Goal: Navigation & Orientation: Find specific page/section

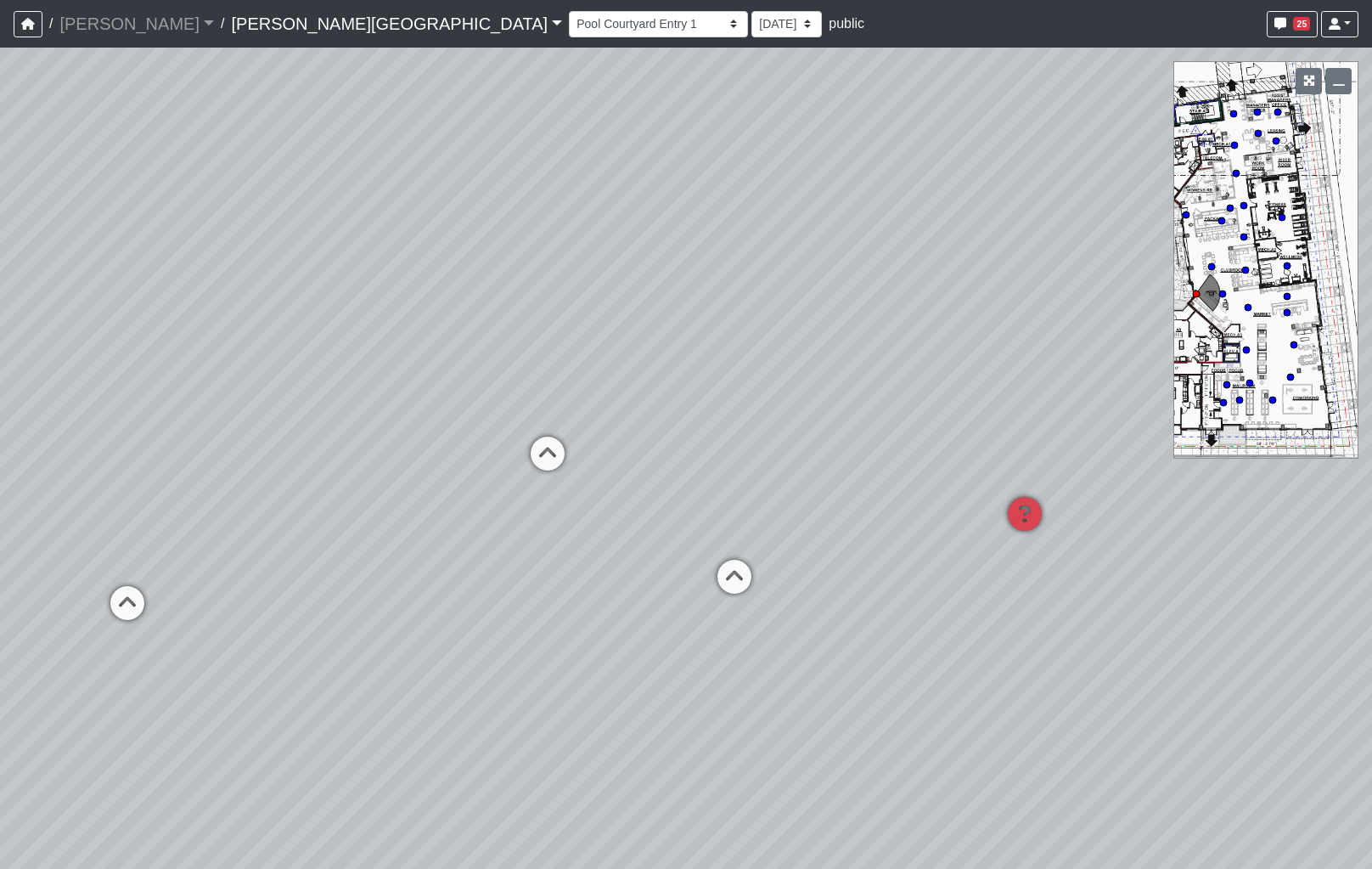
select select "k5hJBxXw3jAcqimwdvG5kv"
click at [546, 458] on icon at bounding box center [548, 462] width 51 height 51
drag, startPoint x: 910, startPoint y: 476, endPoint x: 113, endPoint y: 470, distance: 797.0
click at [113, 470] on div "Loading... Seating 1 Loading... Hospitality Bar Loading... TV Seating Loading..…" at bounding box center [686, 458] width 1372 height 822
click at [268, 444] on div "Loading... Seating 1 Loading... Hospitality Bar Loading... TV Seating Loading..…" at bounding box center [686, 458] width 1372 height 822
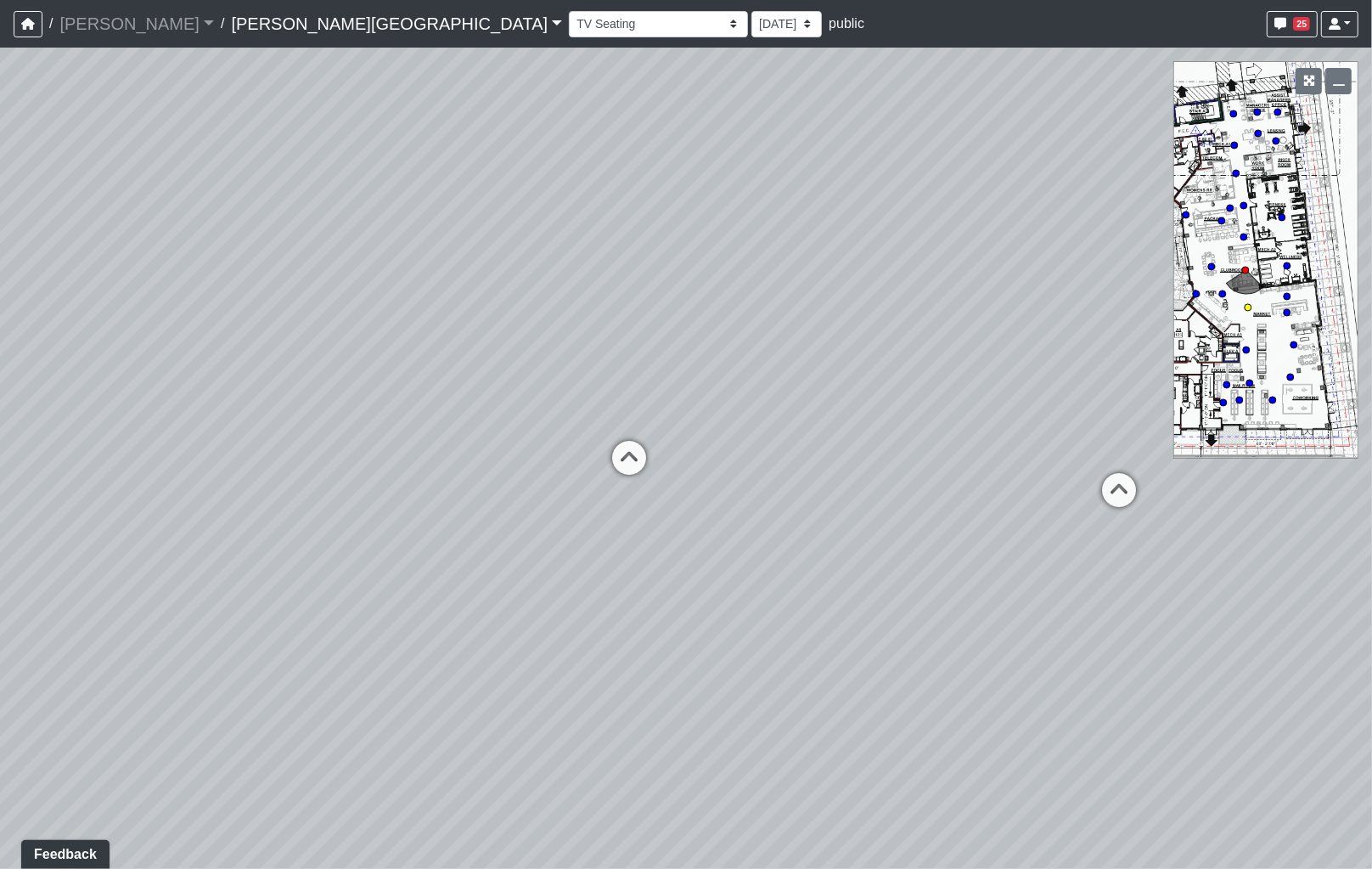
drag, startPoint x: 716, startPoint y: 455, endPoint x: 94, endPoint y: 457, distance: 622.0
click at [0, 469] on html "/ [PERSON_NAME] Loading... / [PERSON_NAME][GEOGRAPHIC_DATA] [PERSON_NAME][GEOGR…" at bounding box center [686, 434] width 1372 height 869
drag, startPoint x: 932, startPoint y: 536, endPoint x: 247, endPoint y: 501, distance: 685.9
click at [161, 511] on div "Loading... Seating 1 Loading... Hospitality Bar Loading... TV Seating Loading..…" at bounding box center [686, 458] width 1372 height 822
drag, startPoint x: 672, startPoint y: 537, endPoint x: 393, endPoint y: 532, distance: 279.0
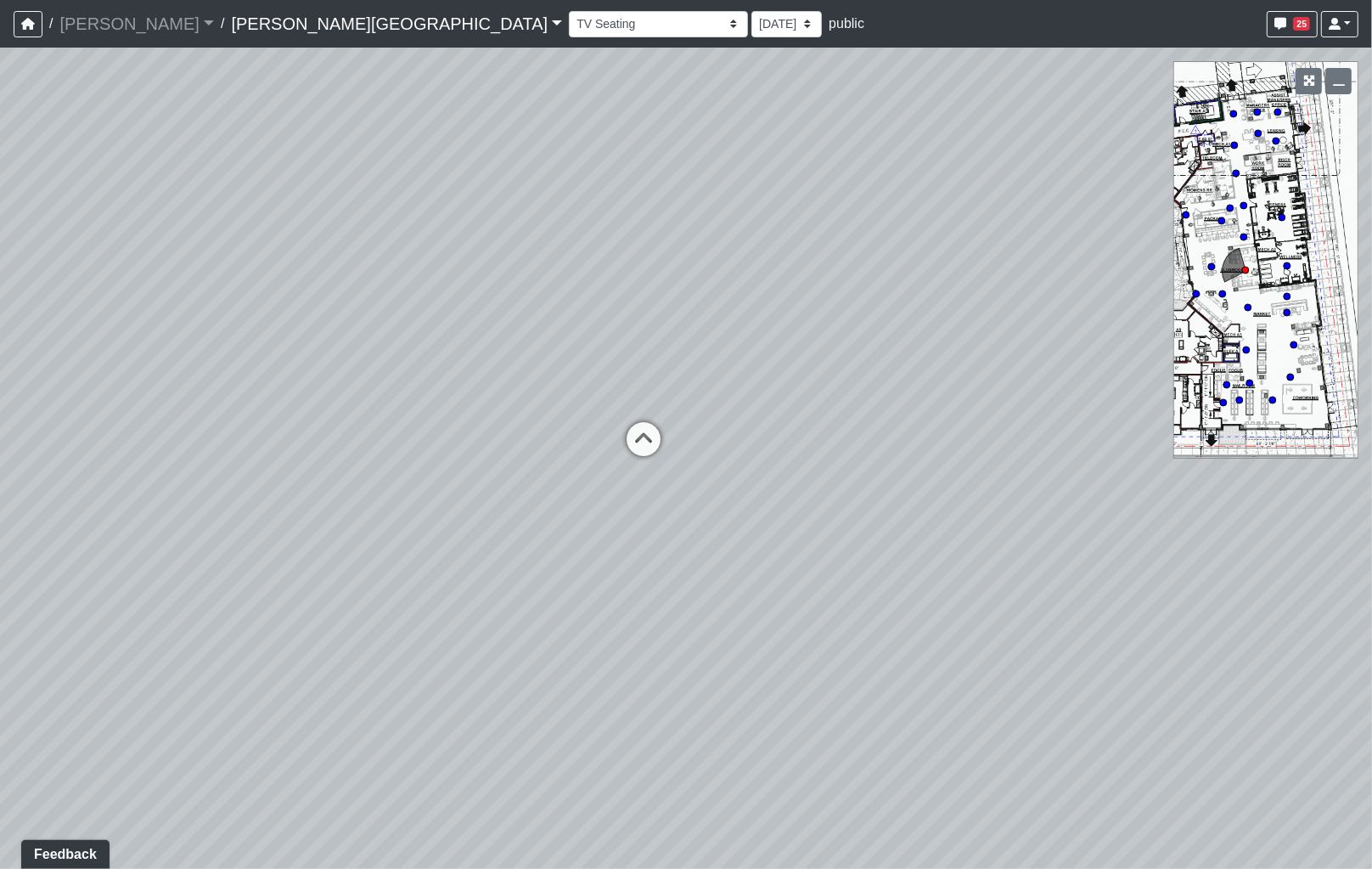
click at [393, 532] on div "Loading... Seating 1 Loading... Hospitality Bar Loading... TV Seating Loading..…" at bounding box center [686, 458] width 1372 height 822
drag, startPoint x: 221, startPoint y: 538, endPoint x: 35, endPoint y: 519, distance: 187.0
click at [35, 519] on div "Loading... Seating 1 Loading... Hospitality Bar Loading... TV Seating Loading..…" at bounding box center [686, 458] width 1372 height 822
click at [639, 413] on icon at bounding box center [637, 423] width 51 height 51
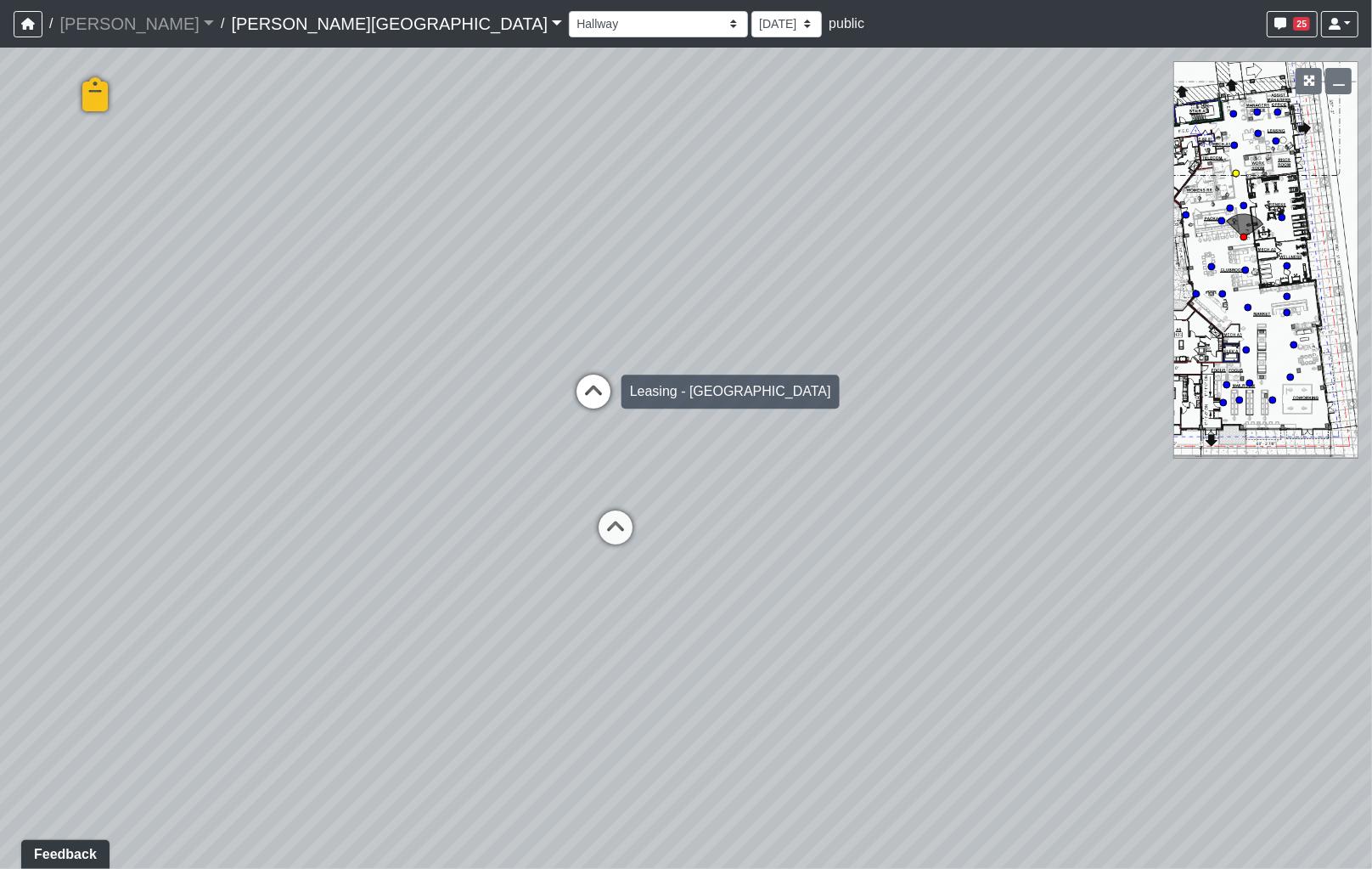
click at [615, 403] on icon at bounding box center [594, 400] width 51 height 51
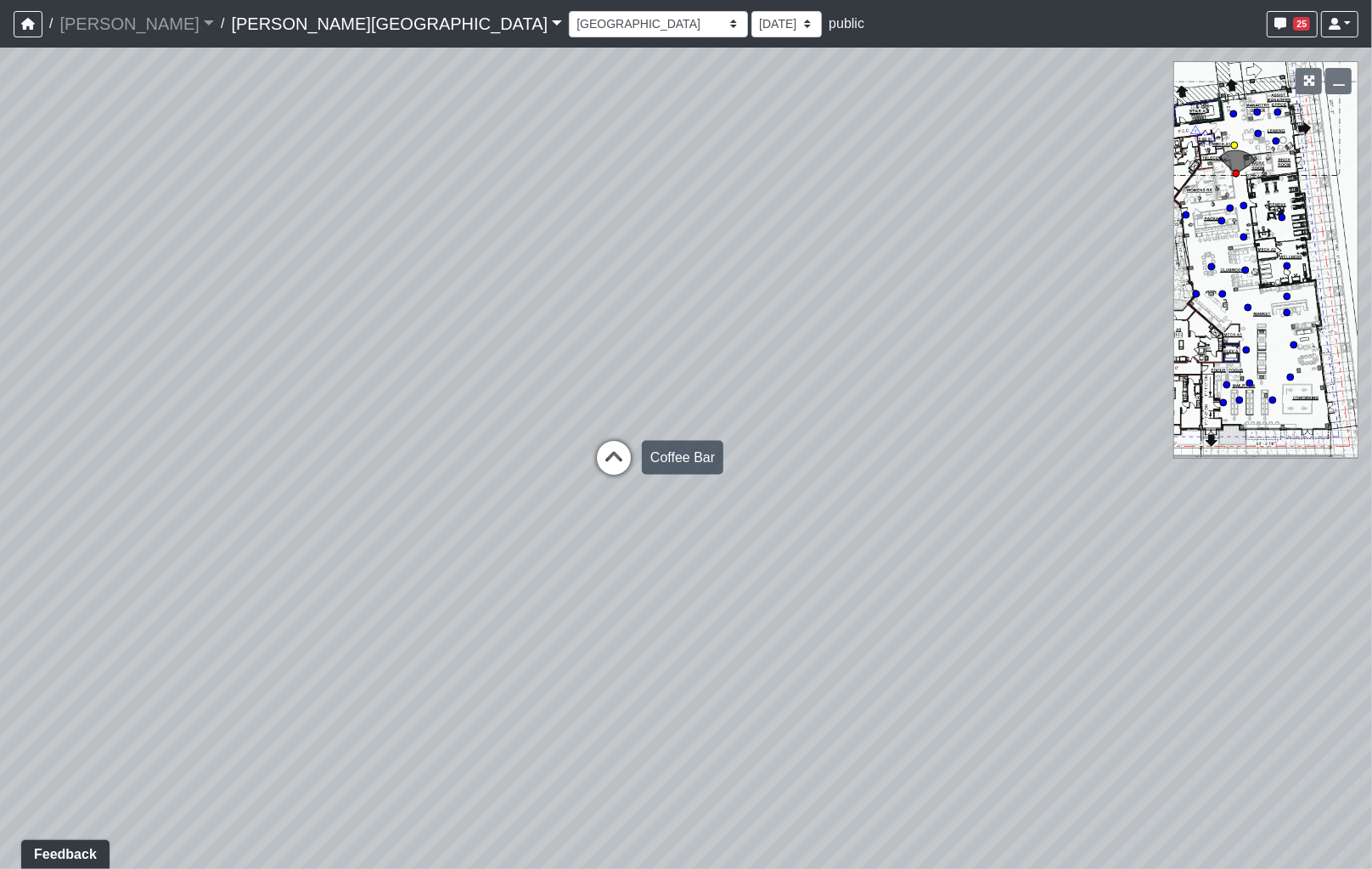
click at [617, 464] on icon at bounding box center [613, 467] width 51 height 51
drag, startPoint x: 867, startPoint y: 475, endPoint x: 103, endPoint y: 499, distance: 764.4
click at [103, 499] on div "Loading... Seating 1 Loading... Hospitality Bar Loading... TV Seating Loading..…" at bounding box center [686, 458] width 1372 height 822
drag, startPoint x: 824, startPoint y: 441, endPoint x: 206, endPoint y: 471, distance: 618.7
click at [183, 472] on div "Loading... Seating 1 Loading... Hospitality Bar Loading... TV Seating Loading..…" at bounding box center [686, 458] width 1372 height 822
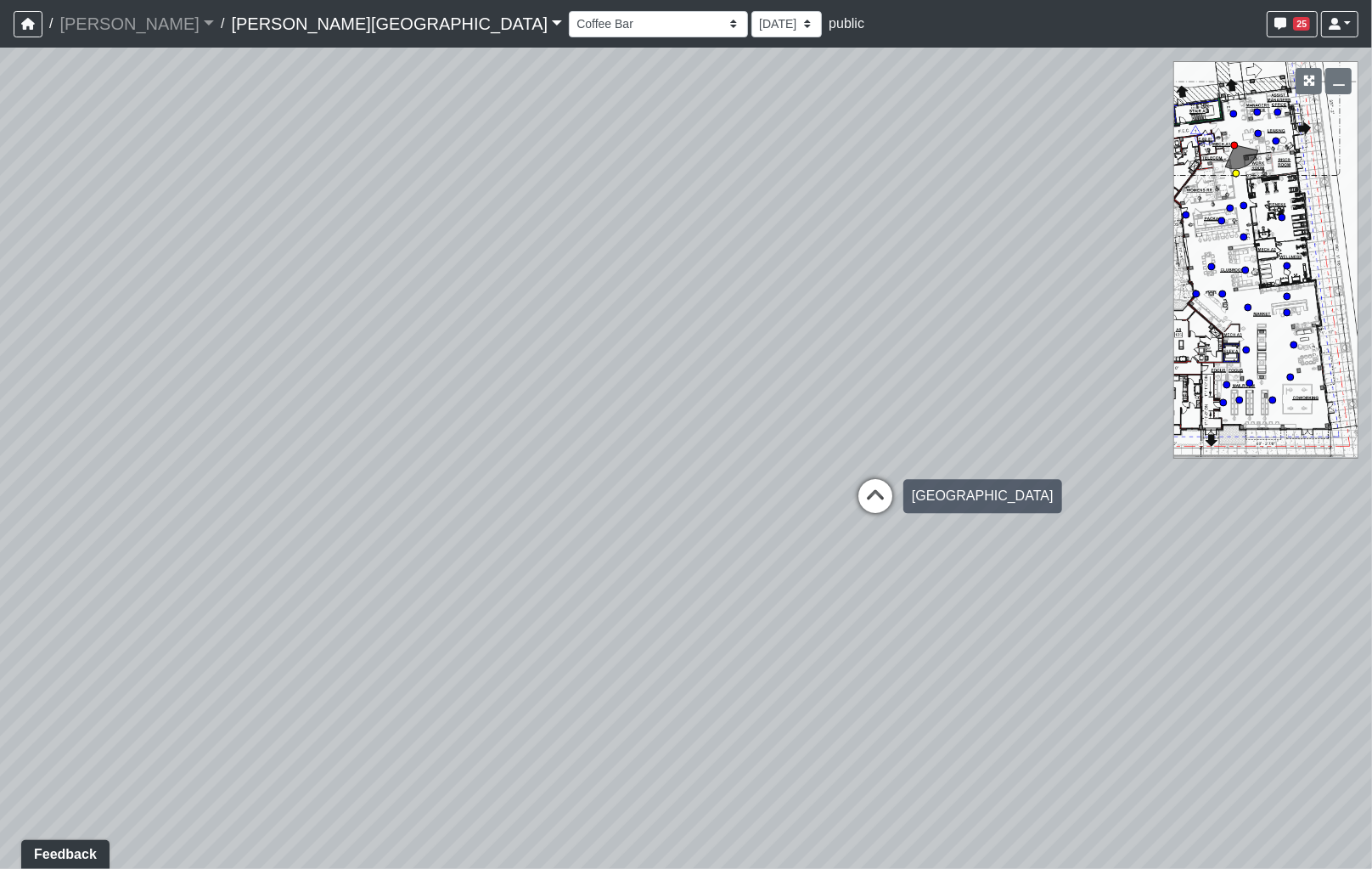
click at [872, 509] on icon at bounding box center [875, 505] width 51 height 51
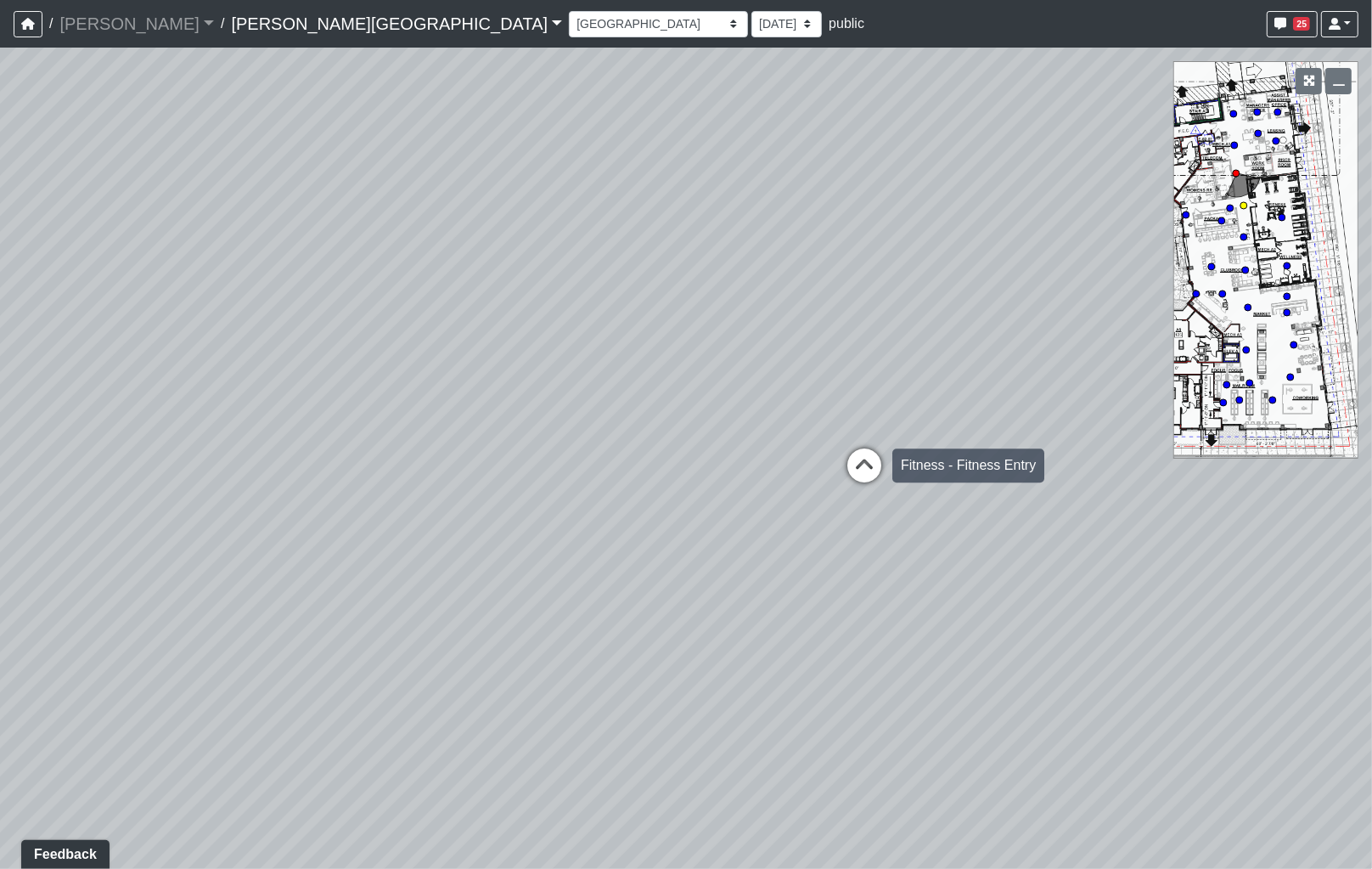
click at [863, 469] on icon at bounding box center [864, 474] width 51 height 51
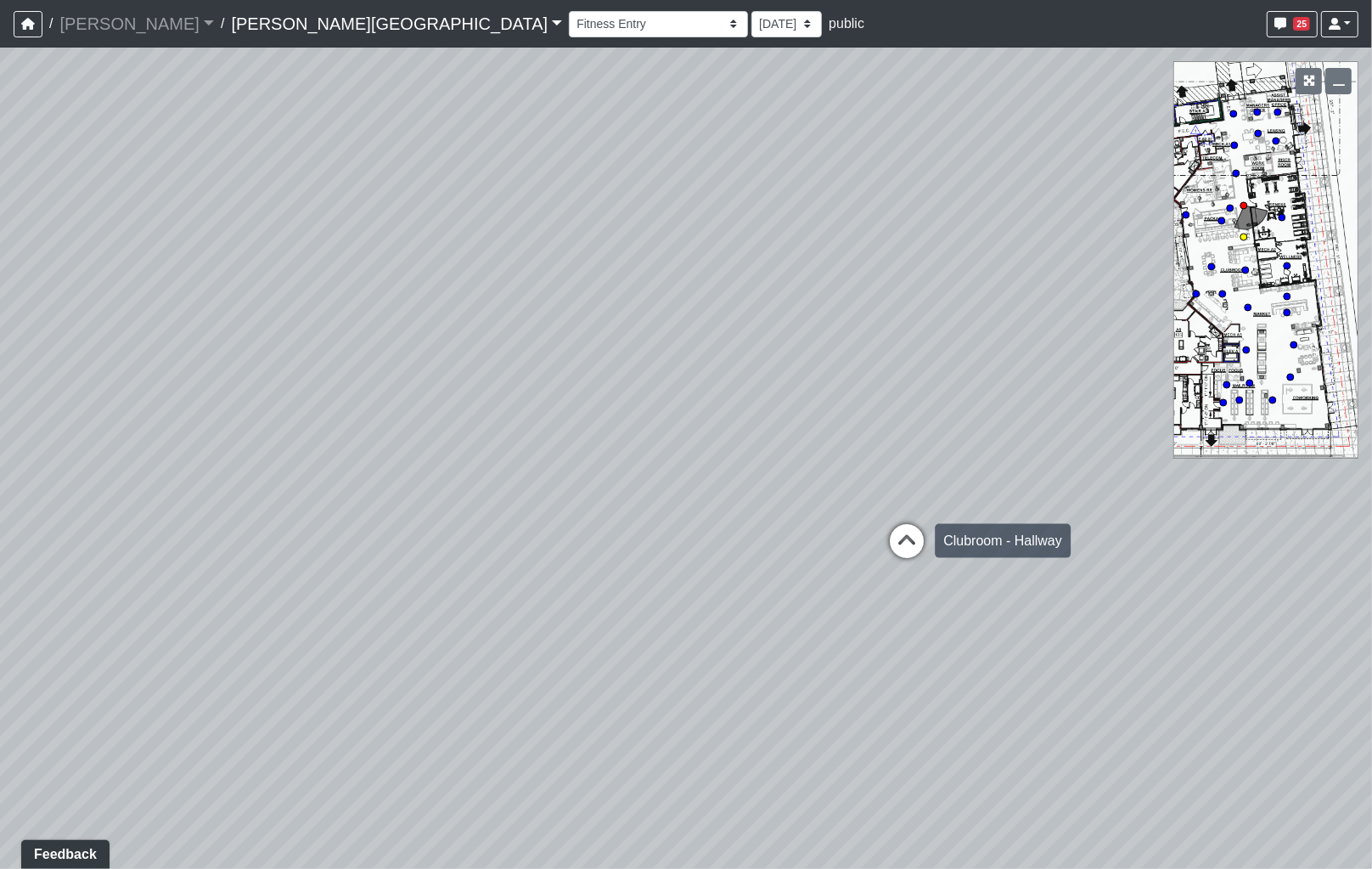
click at [900, 524] on icon at bounding box center [906, 549] width 51 height 51
drag, startPoint x: 977, startPoint y: 487, endPoint x: 98, endPoint y: 565, distance: 882.5
click at [99, 564] on div "Loading... Seating 1 Loading... Hospitality Bar Loading... TV Seating Loading..…" at bounding box center [686, 458] width 1372 height 822
drag, startPoint x: 1000, startPoint y: 332, endPoint x: 587, endPoint y: 305, distance: 413.9
click at [544, 325] on div "Loading... Seating 1 Loading... Hospitality Bar Loading... TV Seating Loading..…" at bounding box center [686, 458] width 1372 height 822
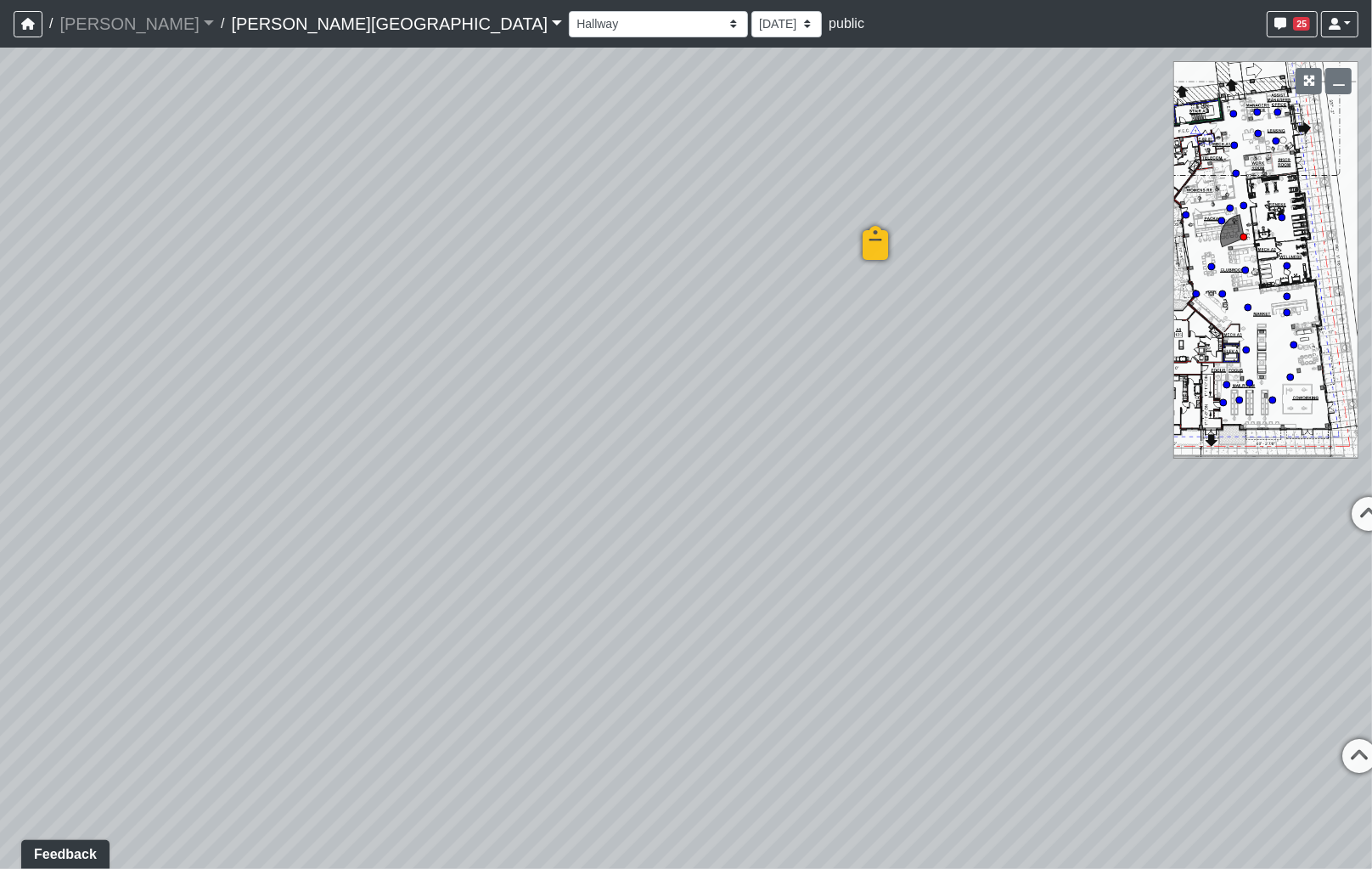
drag, startPoint x: 324, startPoint y: 523, endPoint x: 716, endPoint y: 497, distance: 392.9
click at [785, 474] on div "Loading... Seating 1 Loading... Hospitality Bar Loading... TV Seating Loading..…" at bounding box center [686, 458] width 1372 height 822
click at [142, 669] on icon at bounding box center [137, 681] width 51 height 51
drag, startPoint x: 668, startPoint y: 541, endPoint x: 745, endPoint y: 536, distance: 77.2
click at [775, 536] on div "Loading... Seating 1 Loading... Hospitality Bar Loading... TV Seating Loading..…" at bounding box center [686, 458] width 1372 height 822
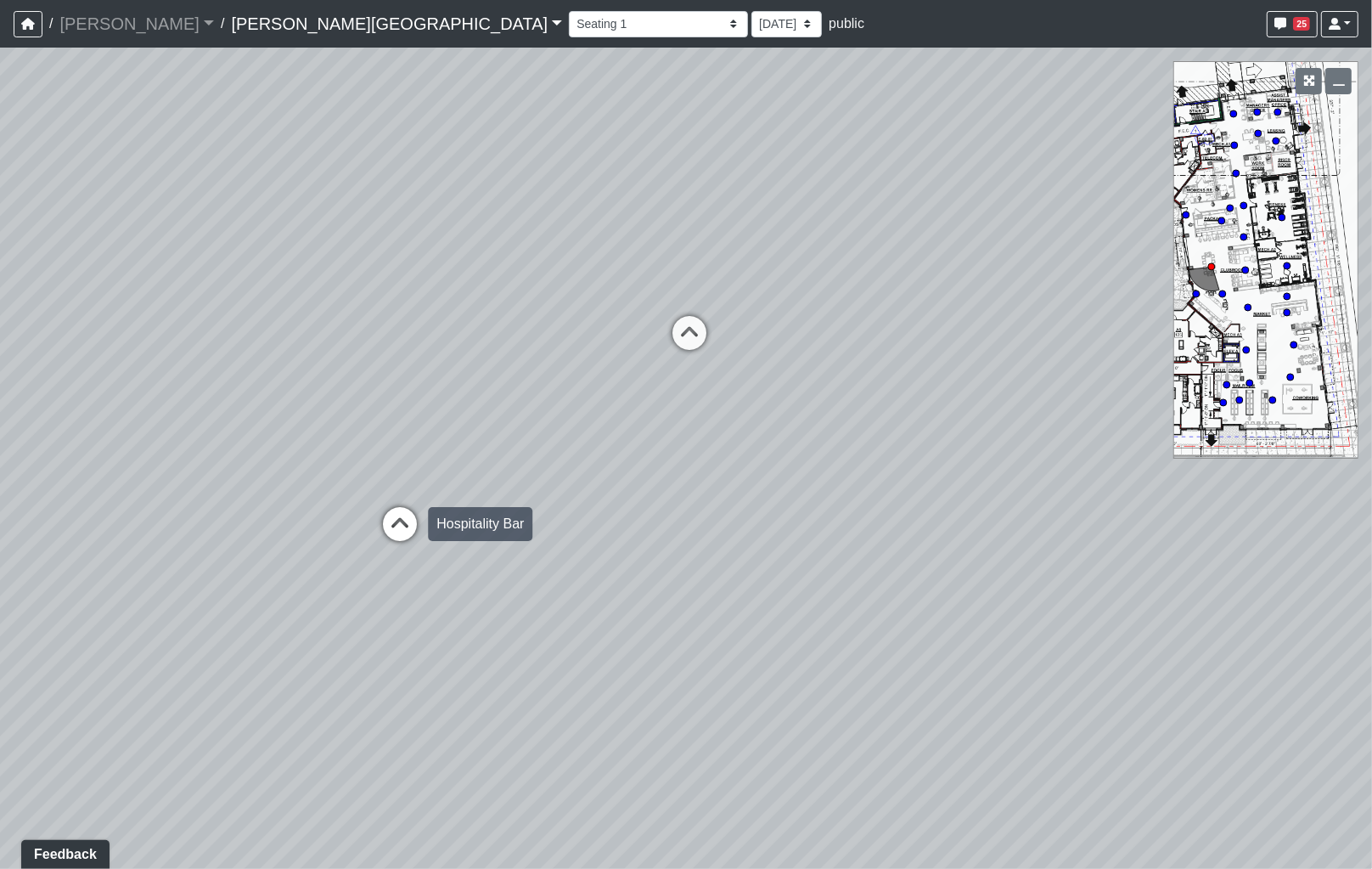
click at [391, 514] on icon at bounding box center [400, 532] width 51 height 51
drag, startPoint x: 630, startPoint y: 557, endPoint x: 651, endPoint y: 553, distance: 21.4
click at [935, 574] on div "Loading... Seating 1 Loading... Hospitality Bar Loading... TV Seating Loading..…" at bounding box center [686, 458] width 1372 height 822
click at [765, 503] on icon at bounding box center [760, 520] width 51 height 51
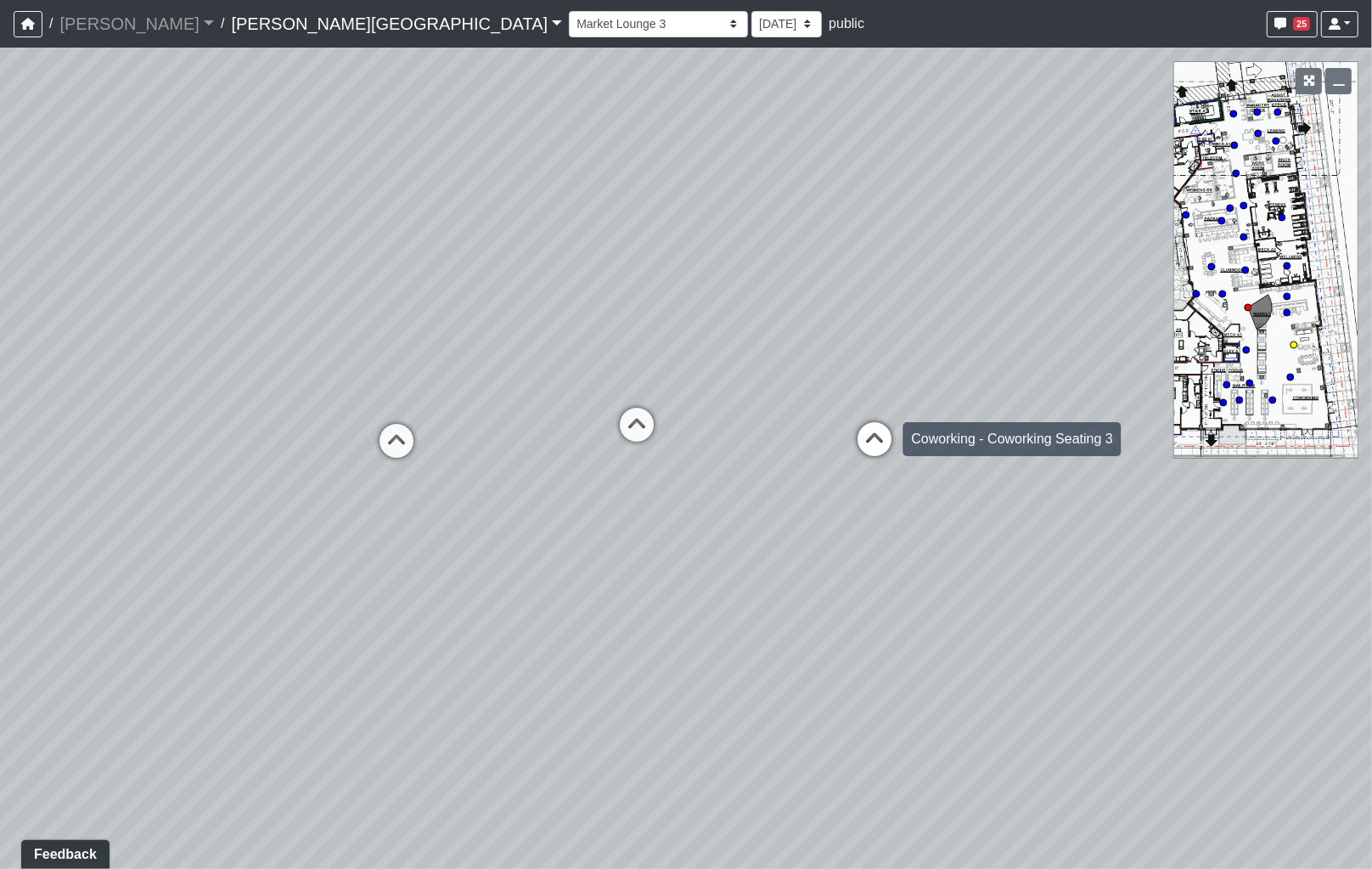
click at [877, 434] on icon at bounding box center [874, 448] width 51 height 51
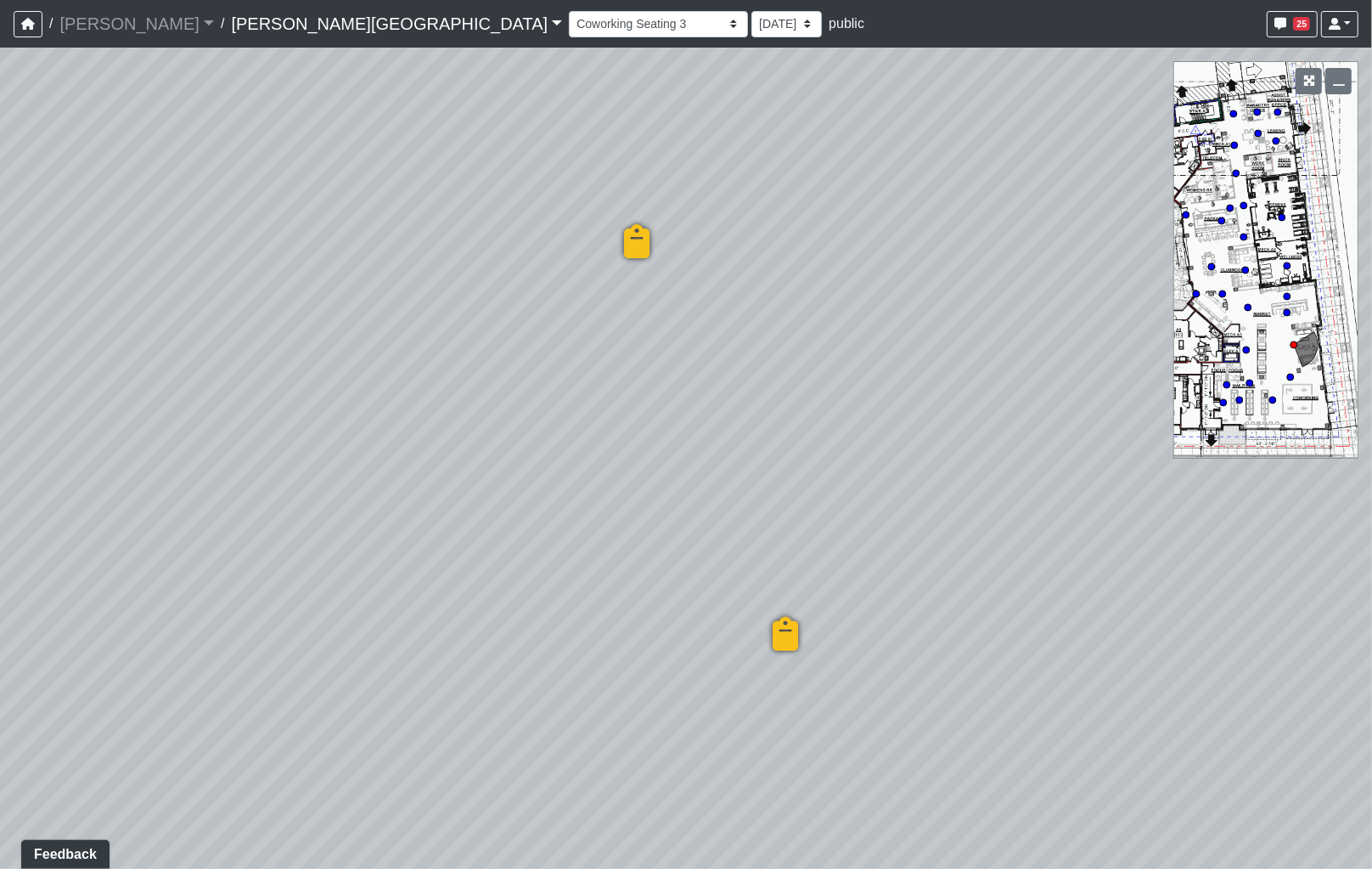
drag, startPoint x: 567, startPoint y: 525, endPoint x: 966, endPoint y: 498, distance: 399.9
click at [936, 508] on div "Loading... Seating 1 Loading... Hospitality Bar Loading... TV Seating Loading..…" at bounding box center [686, 458] width 1372 height 822
drag, startPoint x: 595, startPoint y: 593, endPoint x: 610, endPoint y: 582, distance: 18.6
click at [593, 595] on div "Loading... Seating 1 Loading... Hospitality Bar Loading... TV Seating Loading..…" at bounding box center [686, 458] width 1372 height 822
drag, startPoint x: 598, startPoint y: 485, endPoint x: 975, endPoint y: 487, distance: 377.0
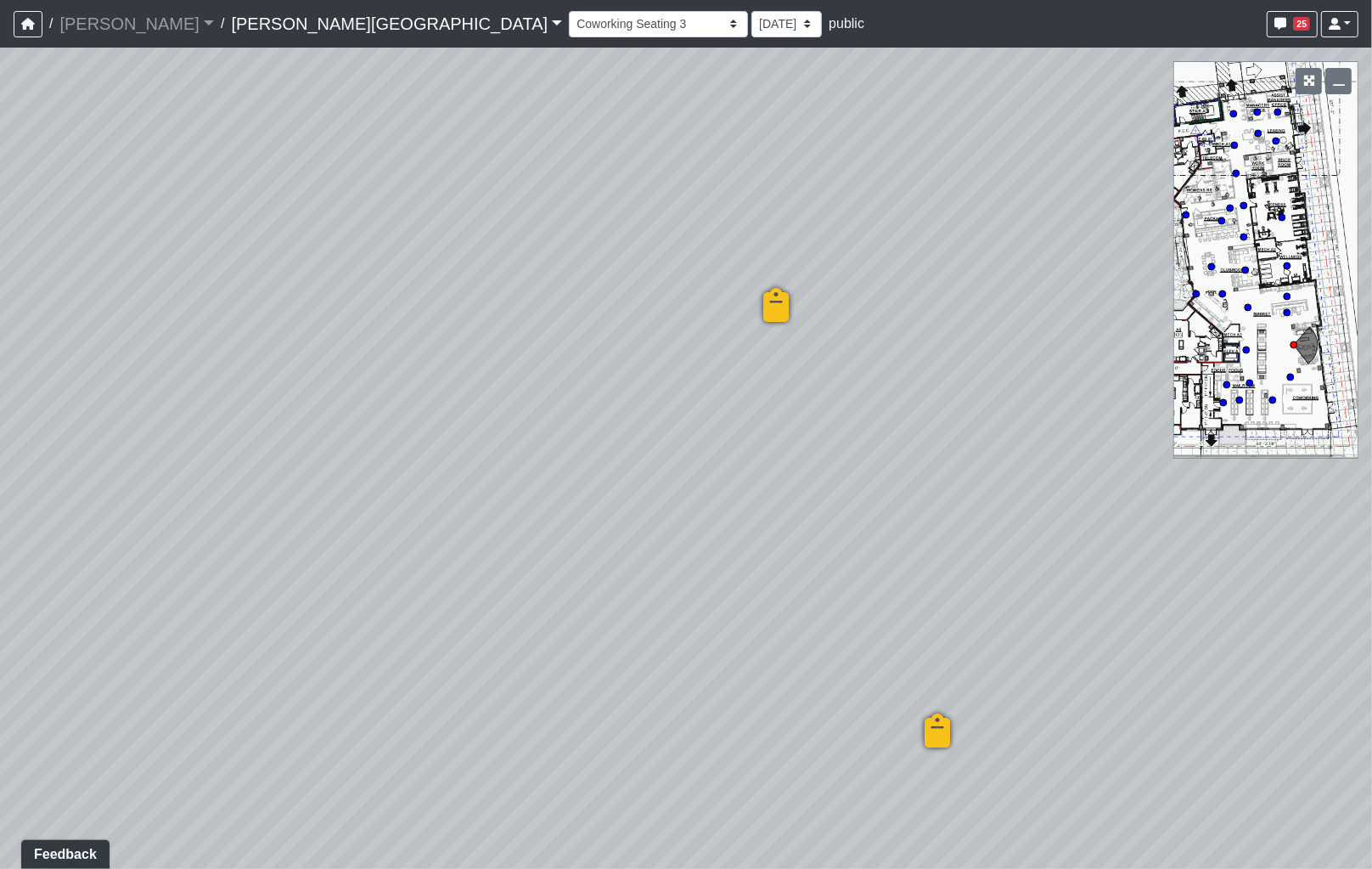
click at [1029, 492] on div "Loading... Seating 1 Loading... Hospitality Bar Loading... TV Seating Loading..…" at bounding box center [686, 458] width 1372 height 822
drag, startPoint x: 821, startPoint y: 388, endPoint x: 812, endPoint y: 310, distance: 78.5
click at [814, 305] on div "Loading... Seating 1 Loading... Hospitality Bar Loading... TV Seating Loading..…" at bounding box center [686, 458] width 1372 height 822
drag, startPoint x: 728, startPoint y: 327, endPoint x: 1002, endPoint y: 463, distance: 305.9
click at [1054, 440] on div "Loading... Seating 1 Loading... Hospitality Bar Loading... TV Seating Loading..…" at bounding box center [686, 458] width 1372 height 822
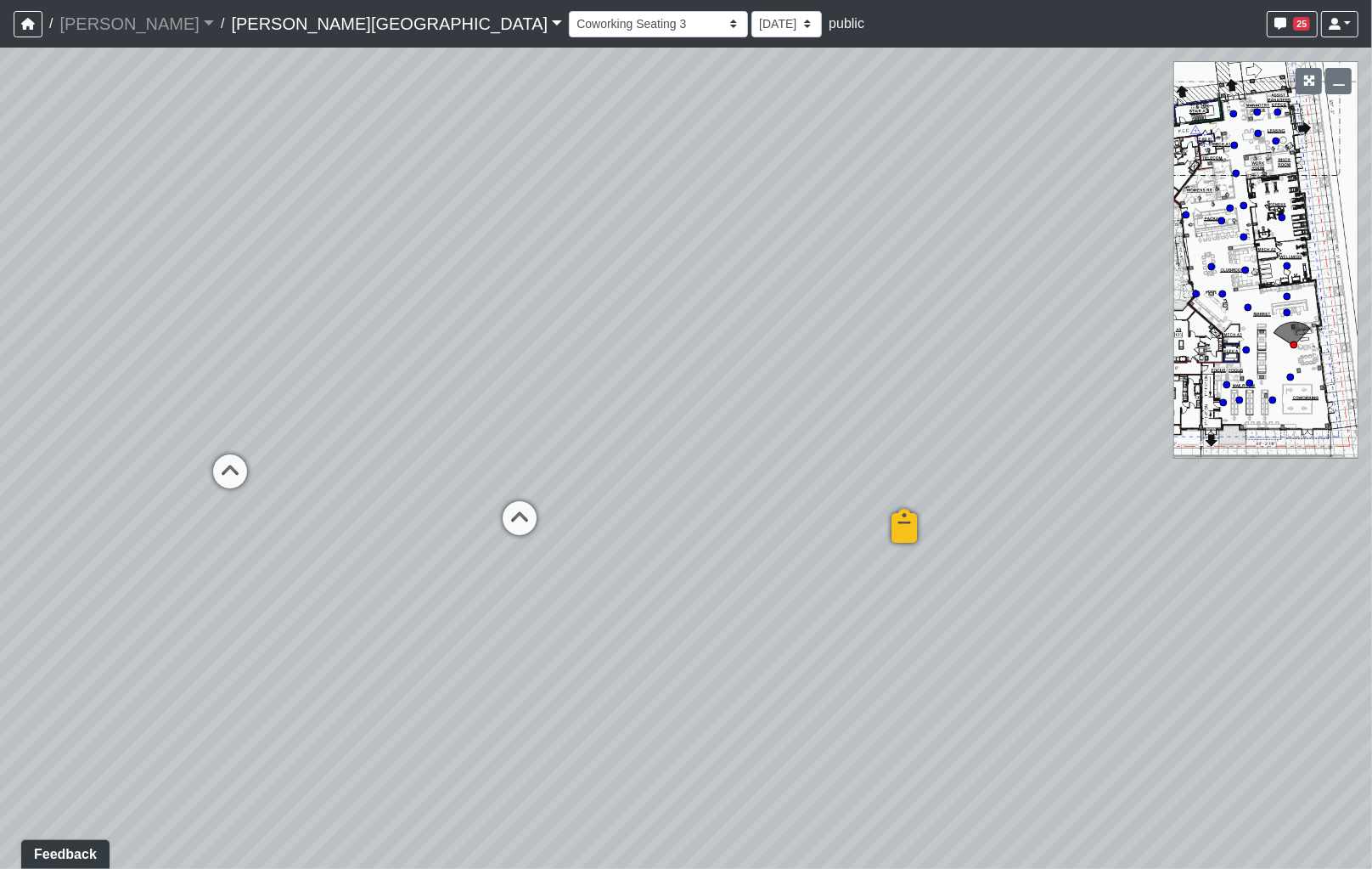
drag, startPoint x: 817, startPoint y: 464, endPoint x: 966, endPoint y: 472, distance: 149.2
click at [1055, 472] on div "Loading... Seating 1 Loading... Hospitality Bar Loading... TV Seating Loading..…" at bounding box center [686, 458] width 1372 height 822
drag, startPoint x: 919, startPoint y: 441, endPoint x: 775, endPoint y: 409, distance: 147.5
click at [921, 441] on div "Loading... Seating 1 Loading... Hospitality Bar Loading... TV Seating Loading..…" at bounding box center [686, 458] width 1372 height 822
drag, startPoint x: 756, startPoint y: 405, endPoint x: 1018, endPoint y: 412, distance: 262.1
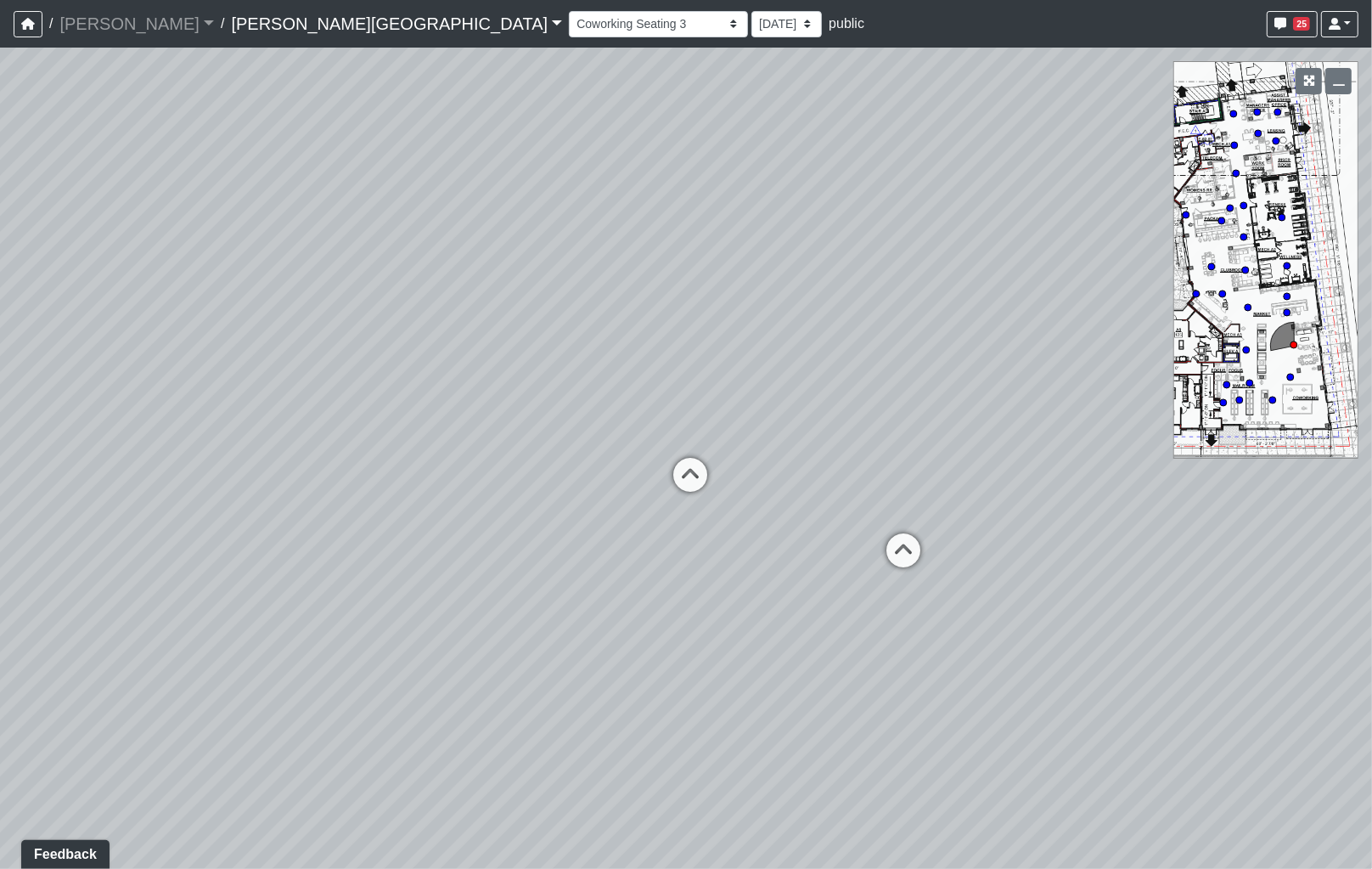
click at [1018, 412] on div "Loading... Seating 1 Loading... Hospitality Bar Loading... TV Seating Loading..…" at bounding box center [686, 458] width 1372 height 822
drag, startPoint x: 866, startPoint y: 392, endPoint x: 1033, endPoint y: 409, distance: 167.9
click at [1040, 406] on div "Loading... Seating 1 Loading... Hospitality Bar Loading... TV Seating Loading..…" at bounding box center [686, 458] width 1372 height 822
click at [943, 417] on div "Loading... Seating 1 Loading... Hospitality Bar Loading... TV Seating Loading..…" at bounding box center [686, 458] width 1372 height 822
drag, startPoint x: 319, startPoint y: 514, endPoint x: 577, endPoint y: 489, distance: 259.2
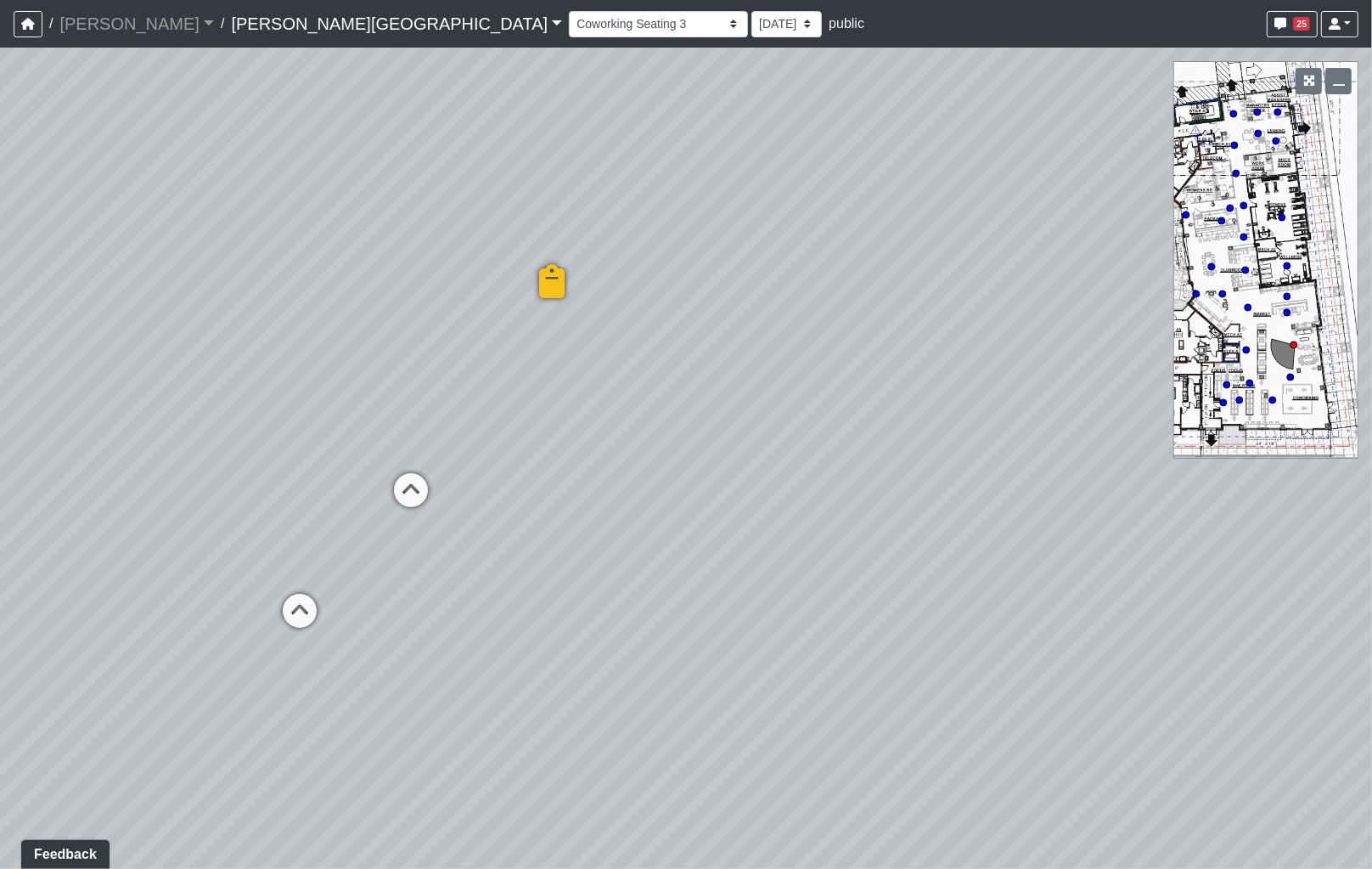
click at [577, 489] on div "Loading... Seating 1 Loading... Hospitality Bar Loading... TV Seating Loading..…" at bounding box center [686, 458] width 1372 height 822
drag, startPoint x: 446, startPoint y: 474, endPoint x: 603, endPoint y: 485, distance: 157.4
click at [631, 482] on div "Loading... Seating 1 Loading... Hospitality Bar Loading... TV Seating Loading..…" at bounding box center [686, 458] width 1372 height 822
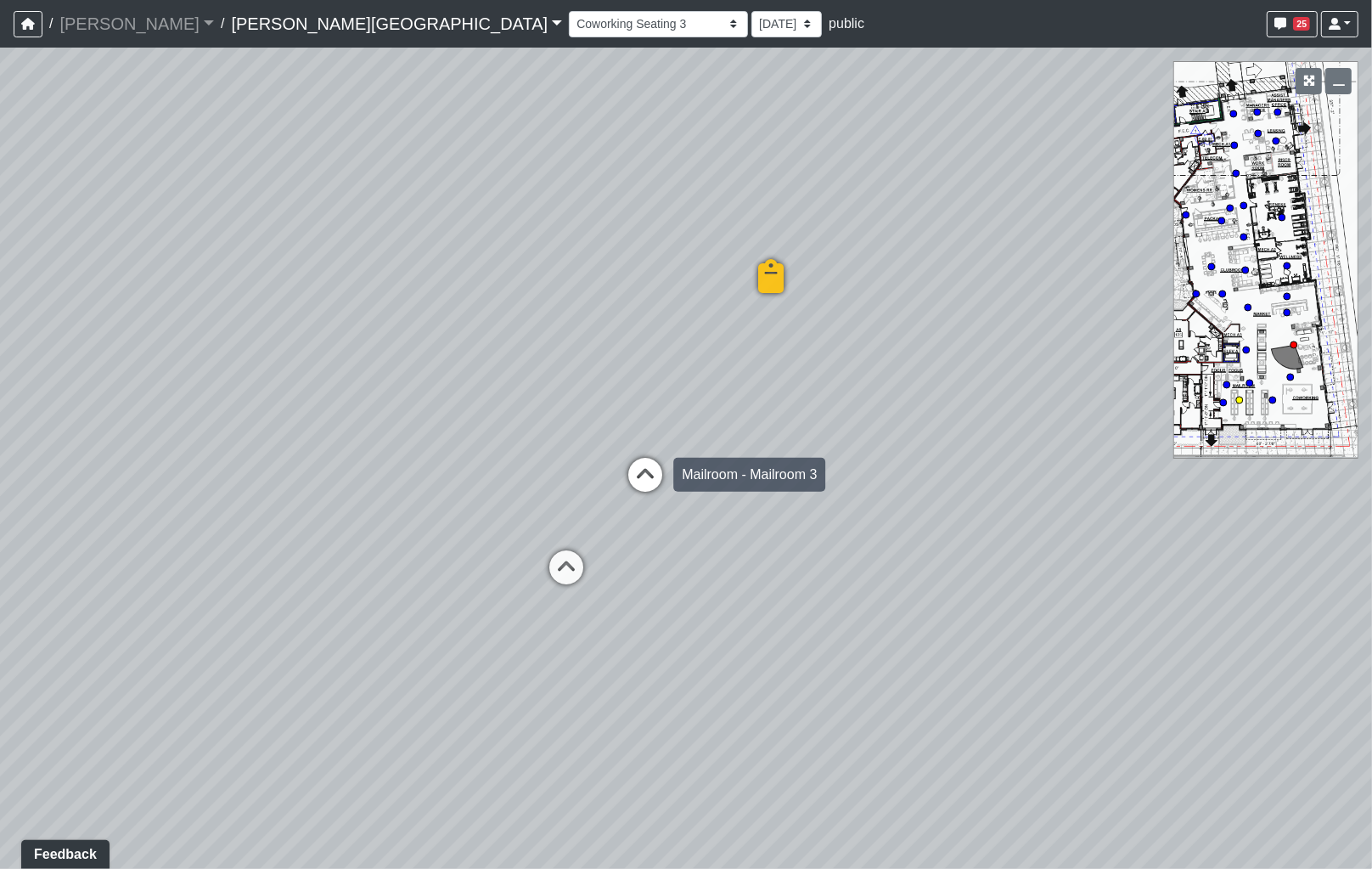
click at [660, 485] on icon at bounding box center [645, 484] width 51 height 51
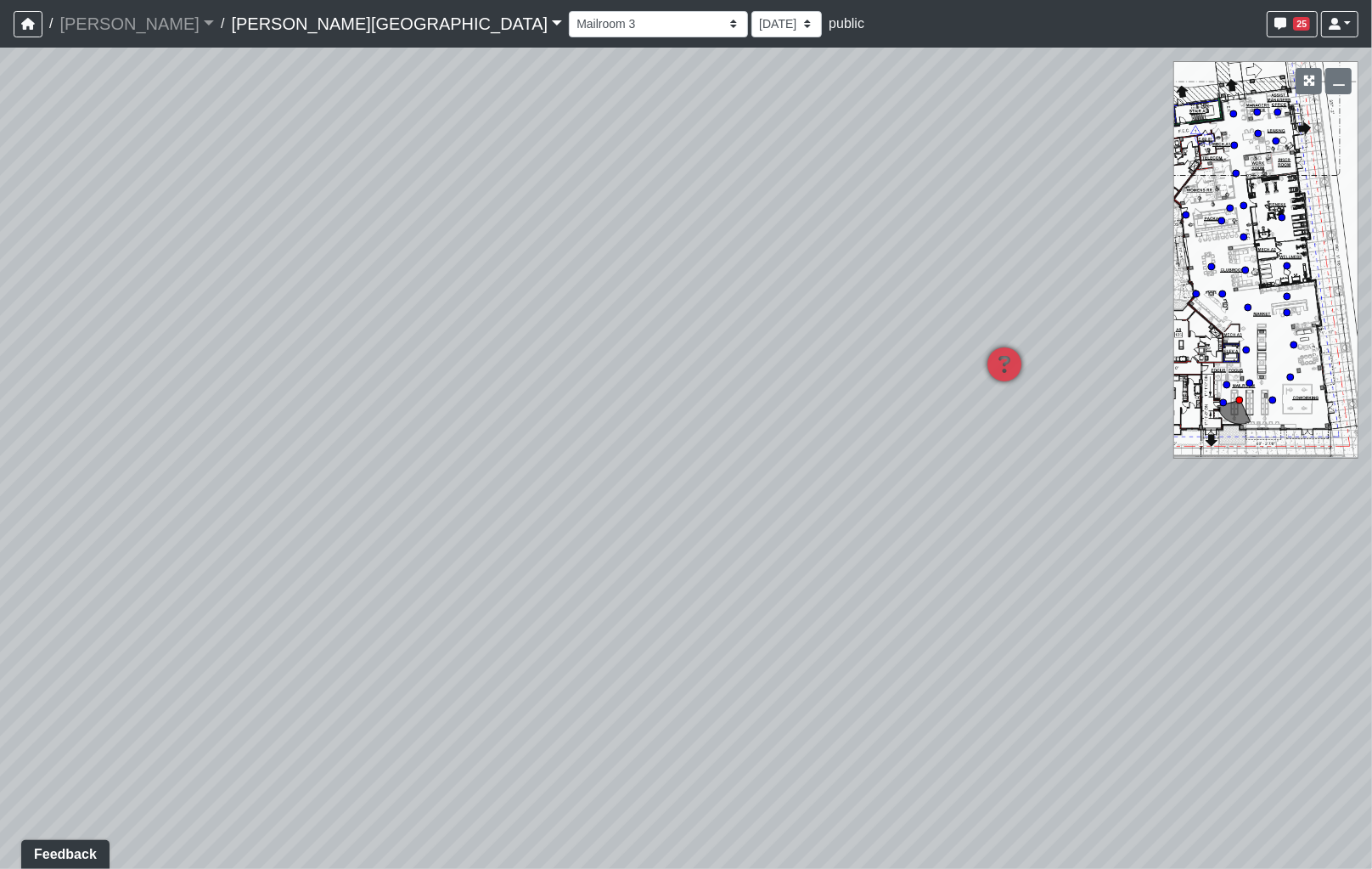
drag, startPoint x: 547, startPoint y: 453, endPoint x: 866, endPoint y: 465, distance: 319.2
click at [943, 474] on div "Loading... Seating 1 Loading... Hospitality Bar Loading... TV Seating Loading..…" at bounding box center [686, 458] width 1372 height 822
drag, startPoint x: 821, startPoint y: 448, endPoint x: 956, endPoint y: 447, distance: 135.0
click at [978, 450] on div "Loading... Seating 1 Loading... Hospitality Bar Loading... TV Seating Loading..…" at bounding box center [686, 458] width 1372 height 822
drag, startPoint x: 664, startPoint y: 391, endPoint x: 610, endPoint y: 336, distance: 77.1
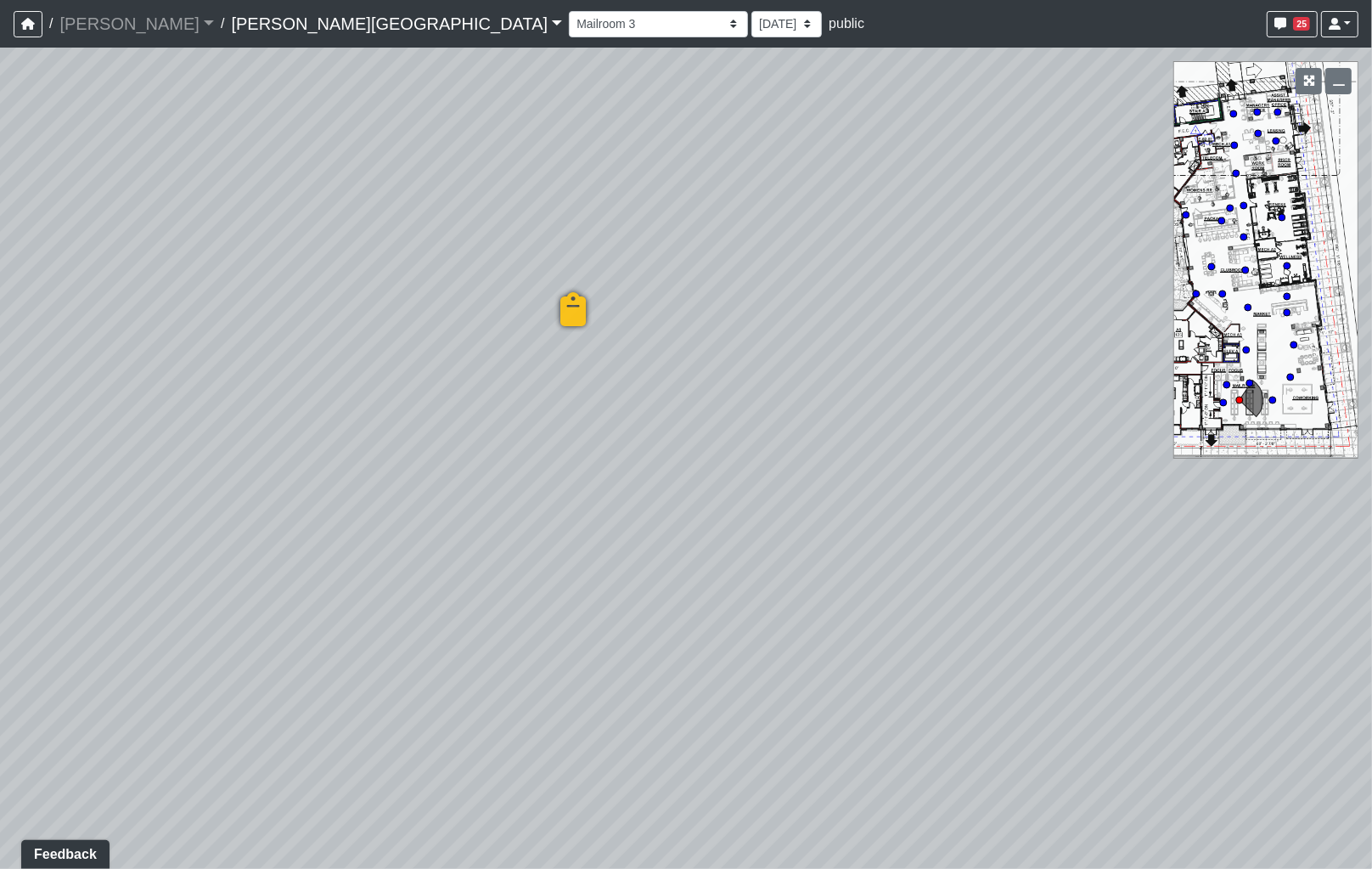
click at [664, 389] on div "Loading... Seating 1 Loading... Hospitality Bar Loading... TV Seating Loading..…" at bounding box center [686, 458] width 1372 height 822
drag, startPoint x: 545, startPoint y: 457, endPoint x: 930, endPoint y: 440, distance: 385.4
click at [927, 441] on div "Loading... Seating 1 Loading... Hospitality Bar Loading... TV Seating Loading..…" at bounding box center [686, 458] width 1372 height 822
drag, startPoint x: 699, startPoint y: 466, endPoint x: 968, endPoint y: 423, distance: 272.4
click at [968, 423] on div "Loading... Seating 1 Loading... Hospitality Bar Loading... TV Seating Loading..…" at bounding box center [686, 458] width 1372 height 822
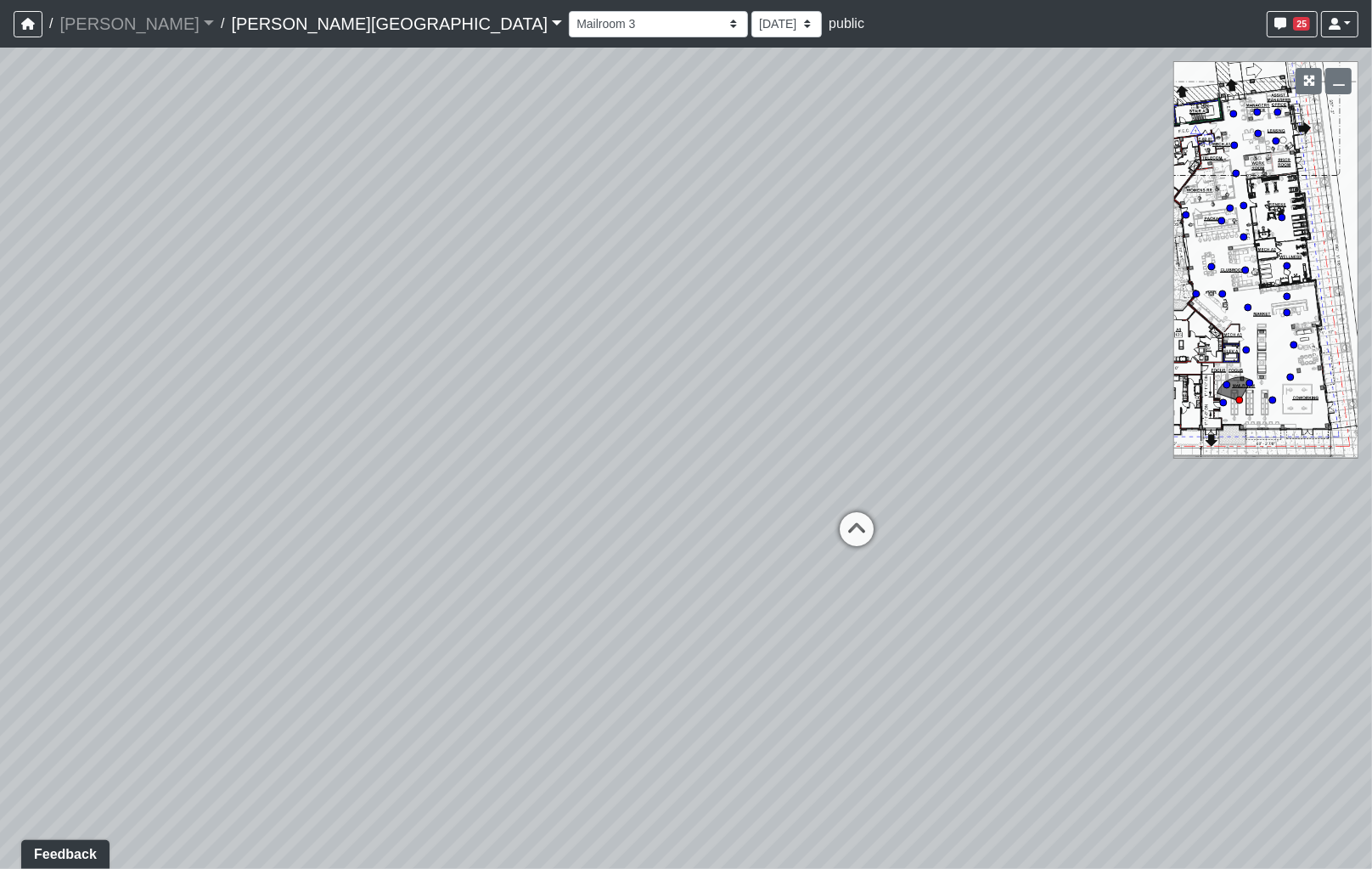
drag, startPoint x: 736, startPoint y: 409, endPoint x: 918, endPoint y: 396, distance: 182.5
click at [943, 401] on div "Loading... Seating 1 Loading... Hospitality Bar Loading... TV Seating Loading..…" at bounding box center [686, 458] width 1372 height 822
click at [1019, 358] on div "Loading... Seating 1 Loading... Hospitality Bar Loading... TV Seating Loading..…" at bounding box center [686, 458] width 1372 height 822
click at [1049, 341] on div "Loading... Seating 1 Loading... Hospitality Bar Loading... TV Seating Loading..…" at bounding box center [686, 458] width 1372 height 822
drag, startPoint x: 710, startPoint y: 310, endPoint x: 997, endPoint y: 333, distance: 287.9
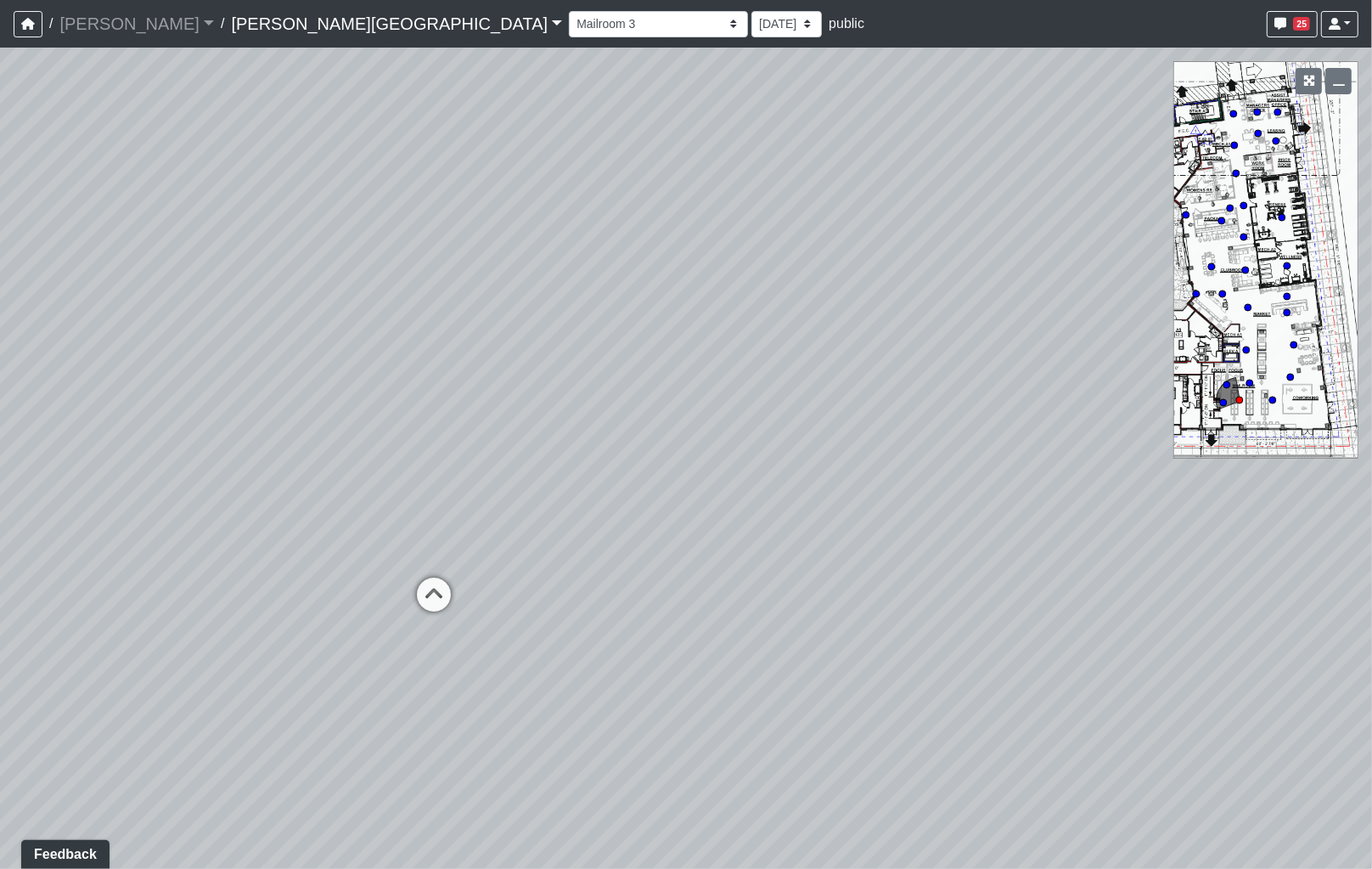
click at [997, 333] on div "Loading... Seating 1 Loading... Hospitality Bar Loading... TV Seating Loading..…" at bounding box center [686, 458] width 1372 height 822
click at [883, 321] on div "Loading... Seating 1 Loading... Hospitality Bar Loading... TV Seating Loading..…" at bounding box center [686, 458] width 1372 height 822
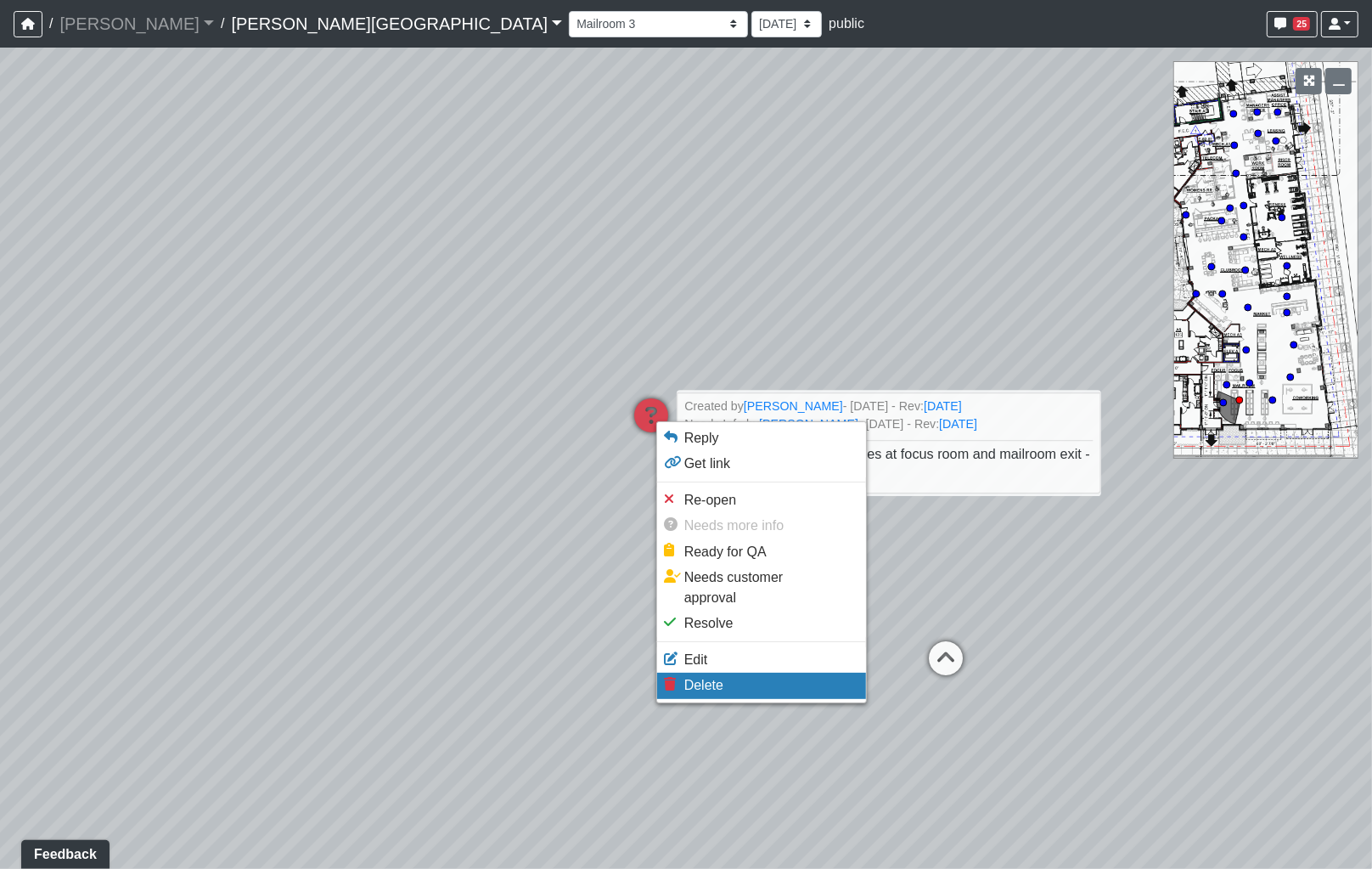
click at [716, 673] on li "Delete" at bounding box center [761, 685] width 209 height 26
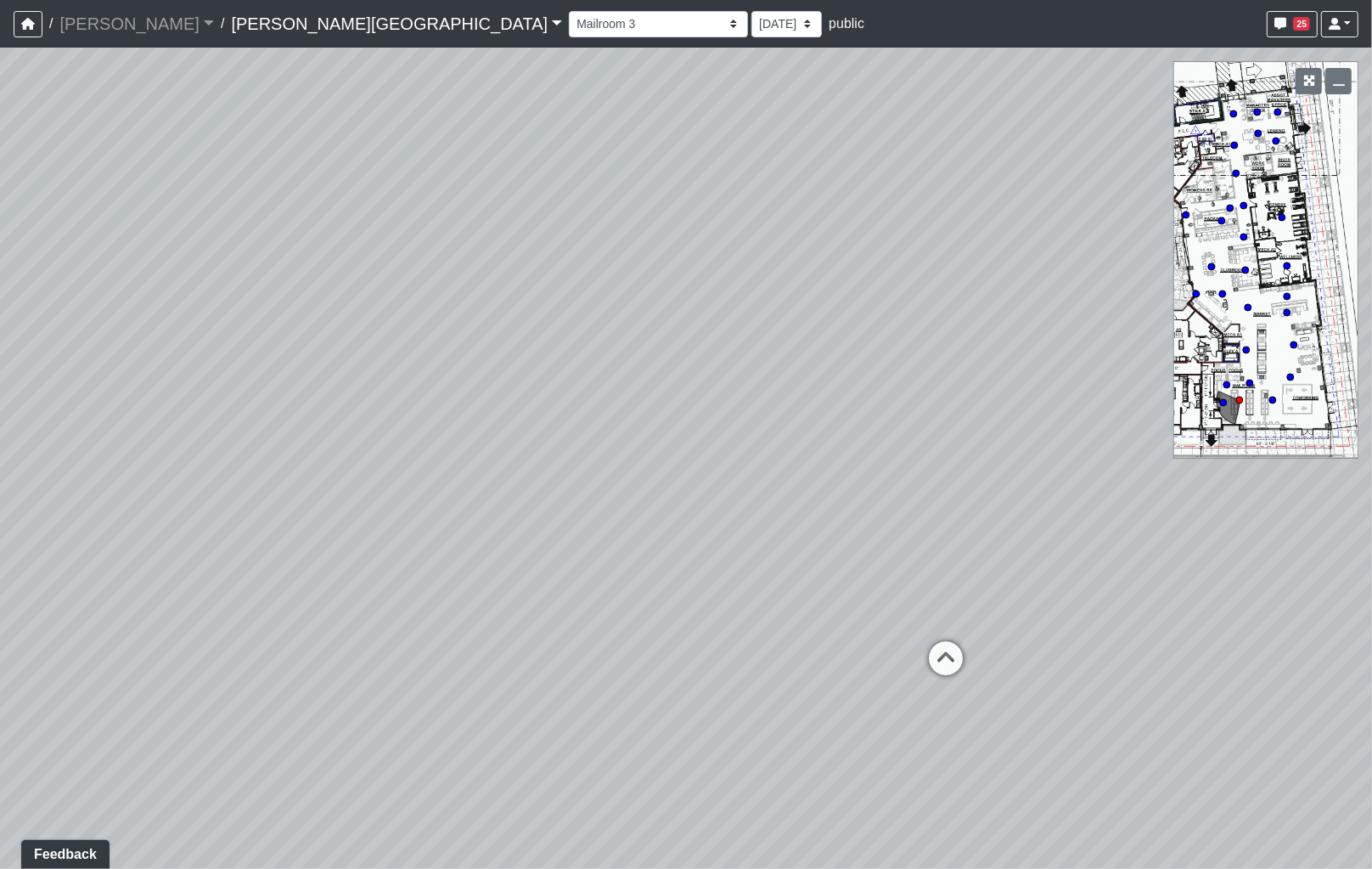
drag
click at [884, 476] on div "Loading... Seating 1 Loading... Hospitality Bar Loading... TV Seating Loading..…" at bounding box center [686, 458] width 1372 height 822
click at [918, 473] on div "Loading... Seating 1 Loading... Hospitality Bar Loading... TV Seating Loading..…" at bounding box center [686, 458] width 1372 height 822
select select "dV5PrdAd7NBbXf14caRe8q"
click at [984, 447] on div "Loading... Seating 1 Loading... Hospitality Bar Loading... TV Seating Loading..…" at bounding box center [686, 458] width 1372 height 822
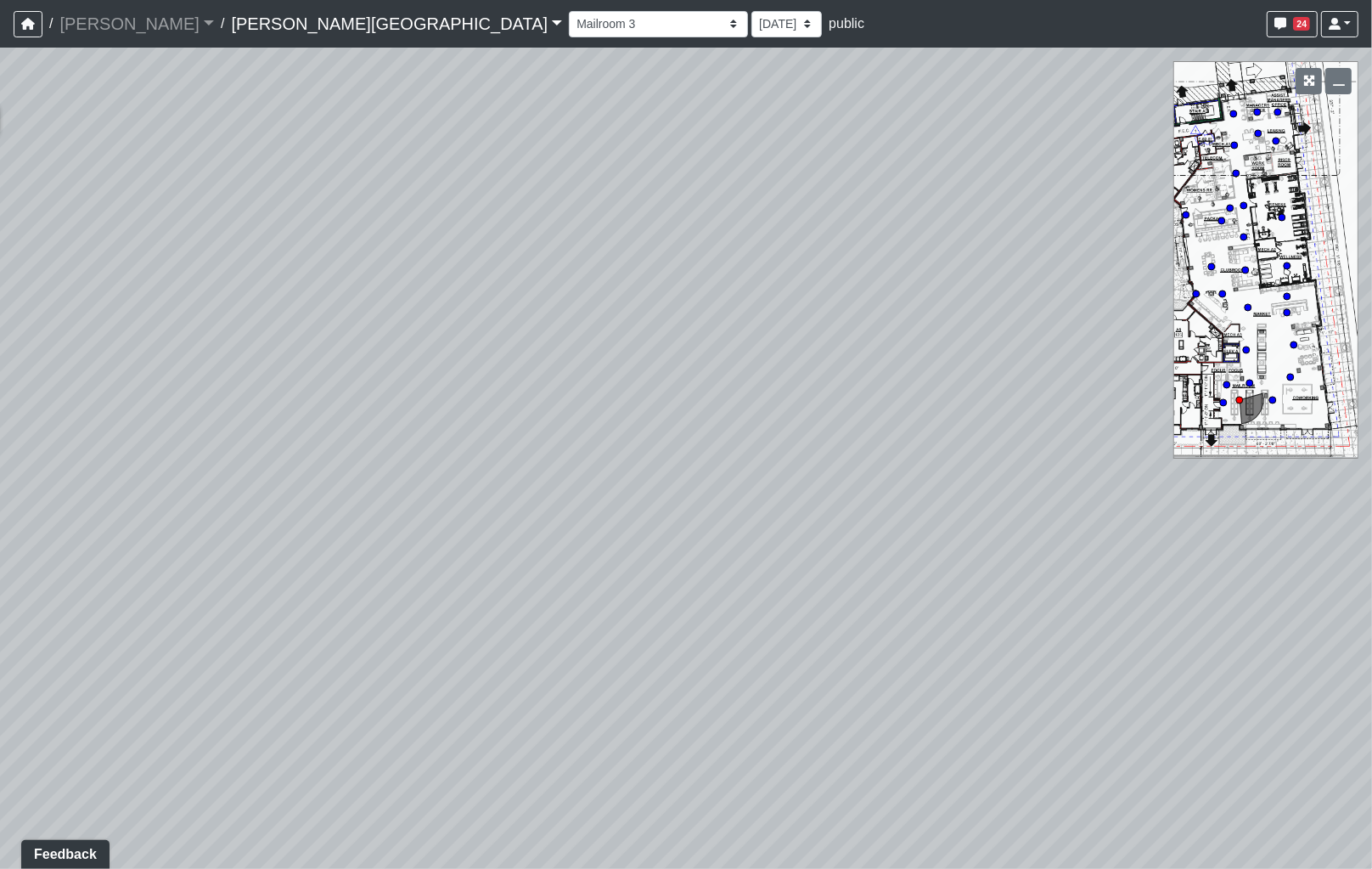
click at [1090, 432] on div "Loading... Seating 1 Loading... Hospitality Bar Loading... TV Seating Loading..…" at bounding box center [686, 458] width 1372 height 822
click at [997, 406] on div "Loading... Seating 1 Loading... Hospitality Bar Loading... TV Seating Loading..…" at bounding box center [686, 458] width 1372 height 822
